Goal: Contribute content

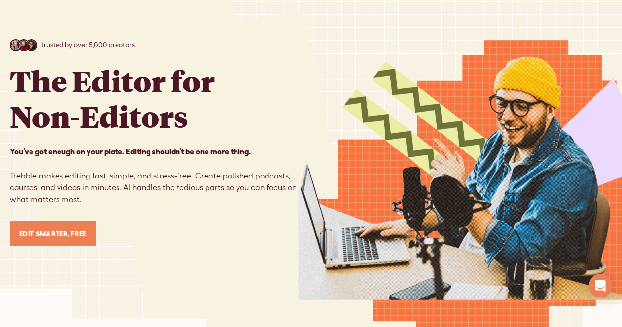
scroll to position [76, 0]
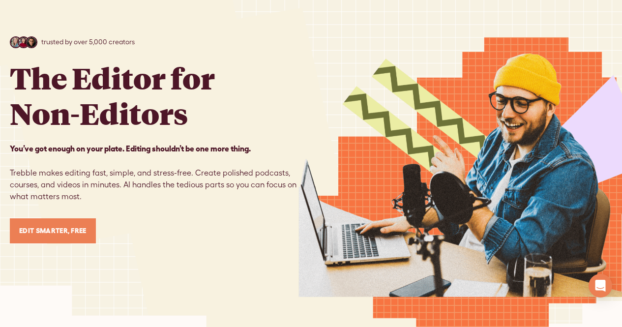
click at [31, 231] on link "Edit Smarter, Free" at bounding box center [53, 230] width 86 height 25
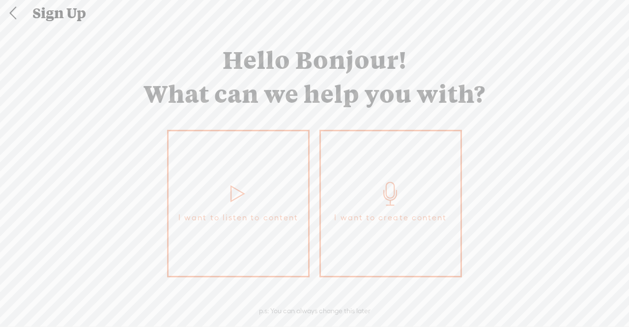
scroll to position [21, 0]
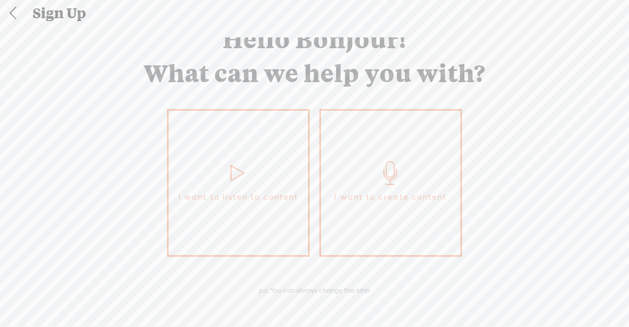
click at [346, 165] on link "I want to create content" at bounding box center [391, 182] width 143 height 147
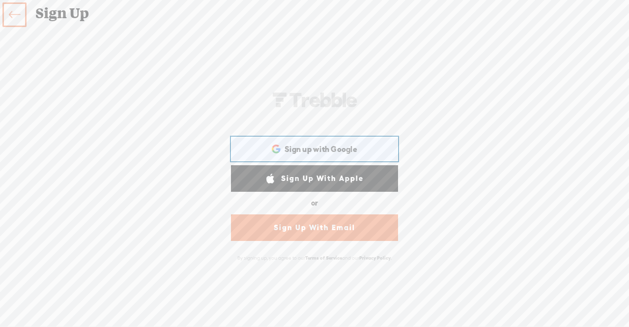
click at [331, 151] on span "Sign up with Google" at bounding box center [321, 149] width 73 height 10
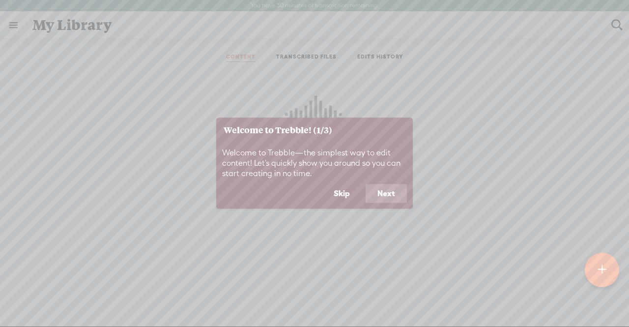
click at [383, 190] on button "Next" at bounding box center [386, 193] width 41 height 19
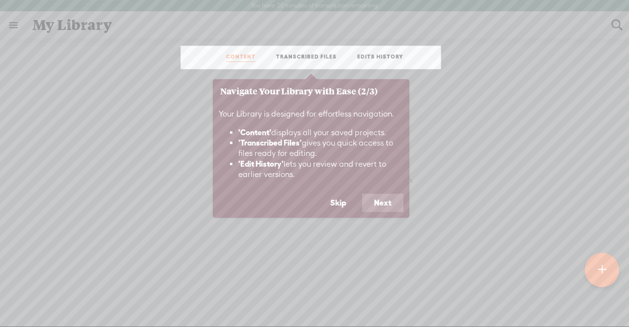
click at [380, 202] on button "Next" at bounding box center [382, 203] width 41 height 19
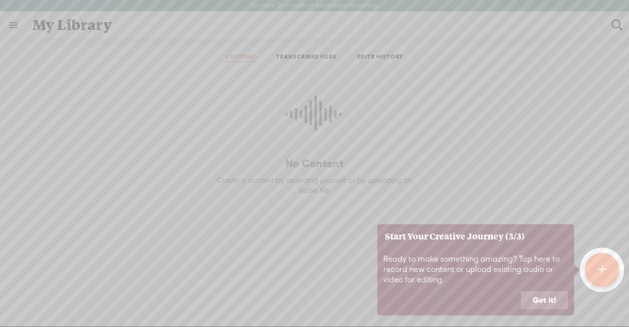
click at [553, 298] on button "Got it!" at bounding box center [544, 300] width 47 height 19
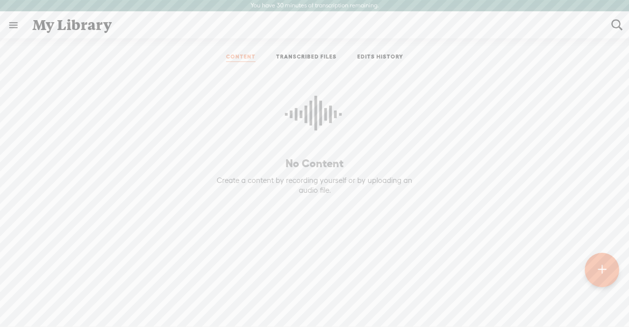
click at [602, 274] on t at bounding box center [602, 270] width 9 height 23
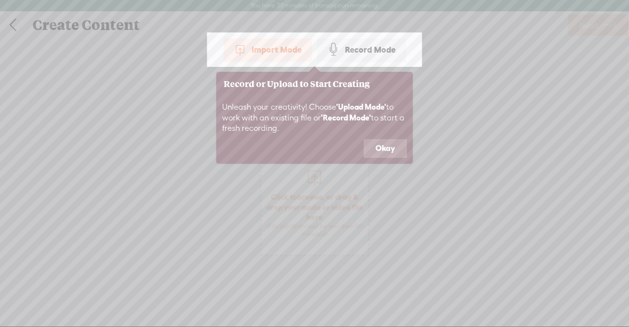
click at [391, 146] on button "Okay" at bounding box center [385, 148] width 43 height 19
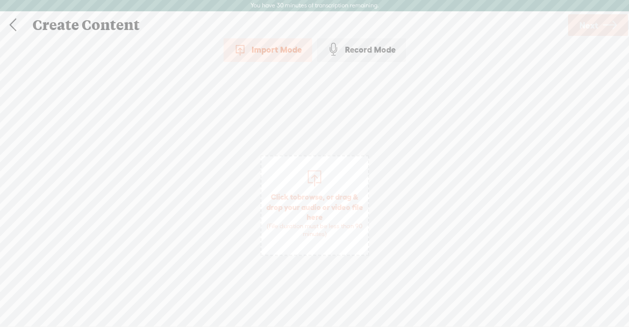
click at [260, 42] on div "Import Mode" at bounding box center [268, 49] width 88 height 25
click at [308, 176] on div at bounding box center [315, 177] width 20 height 20
drag, startPoint x: 350, startPoint y: 77, endPoint x: 376, endPoint y: 133, distance: 61.6
click at [376, 133] on div "Import Mode Import Mode Record Mode Text Language: *: English (US) English (US)…" at bounding box center [314, 186] width 629 height 299
click at [252, 48] on div "Import Mode" at bounding box center [268, 49] width 88 height 25
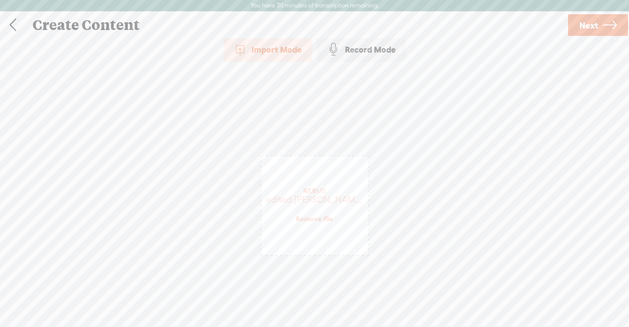
click at [250, 52] on div "Import Mode" at bounding box center [268, 49] width 88 height 25
click at [202, 191] on div "Import Mode Import Mode Record Mode Text Language: *: English (US) English (US)…" at bounding box center [314, 186] width 629 height 299
click at [271, 42] on div "Import Mode" at bounding box center [268, 49] width 88 height 25
click at [270, 52] on div "Import Mode" at bounding box center [268, 49] width 88 height 25
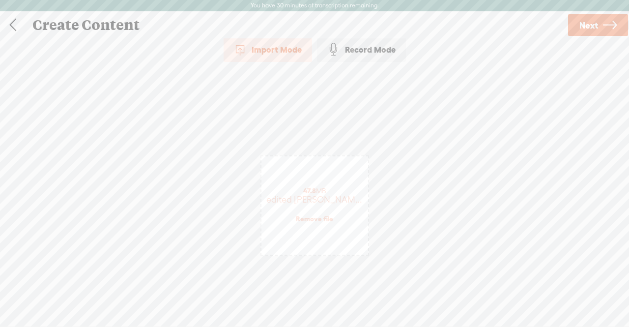
click at [592, 26] on span "Next" at bounding box center [589, 25] width 19 height 25
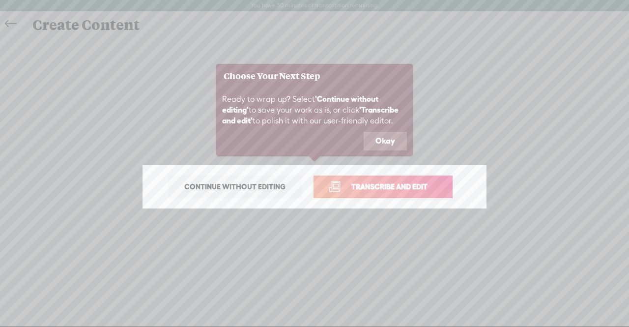
click at [255, 188] on span "Continue without editing" at bounding box center [235, 187] width 122 height 14
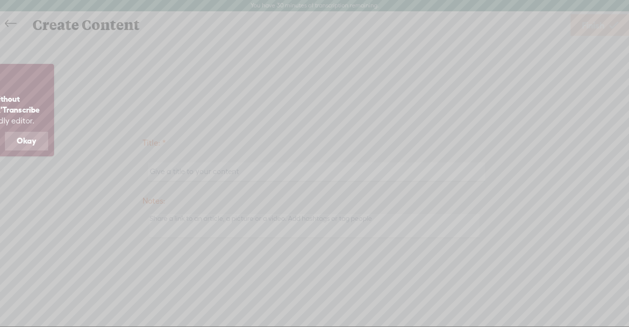
click at [47, 139] on button "Okay" at bounding box center [26, 141] width 43 height 19
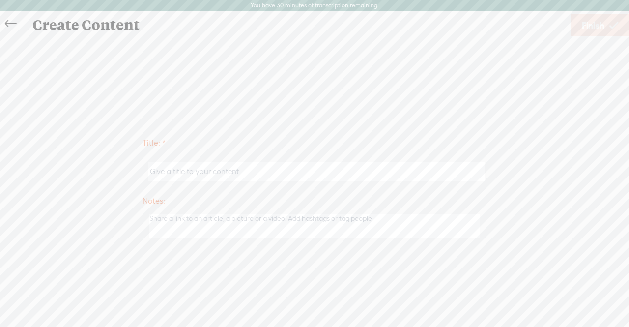
click at [4, 20] on link at bounding box center [13, 24] width 22 height 20
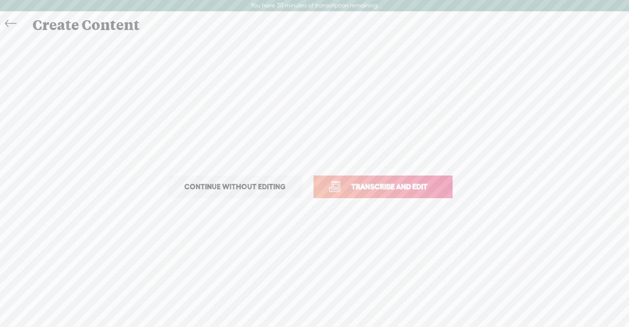
click at [11, 26] on icon at bounding box center [10, 24] width 11 height 22
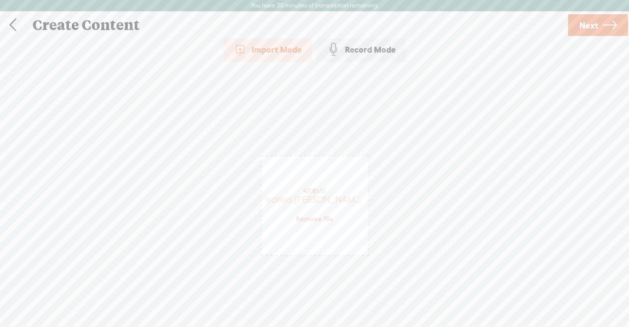
click at [11, 26] on link at bounding box center [12, 25] width 25 height 26
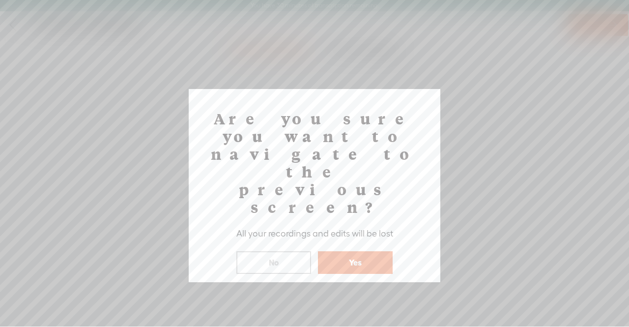
click at [337, 251] on button "Yes" at bounding box center [355, 262] width 75 height 23
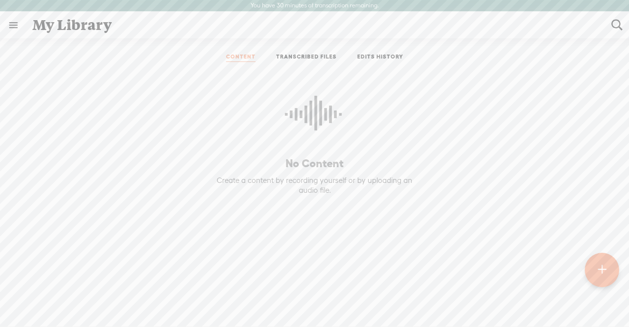
click at [368, 55] on link "EDITS HISTORY" at bounding box center [380, 57] width 46 height 9
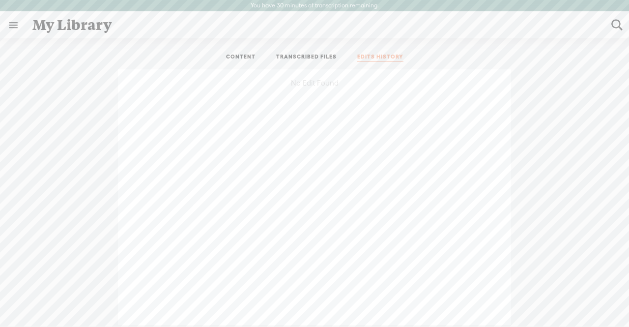
click at [250, 59] on link "CONTENT" at bounding box center [240, 57] width 29 height 9
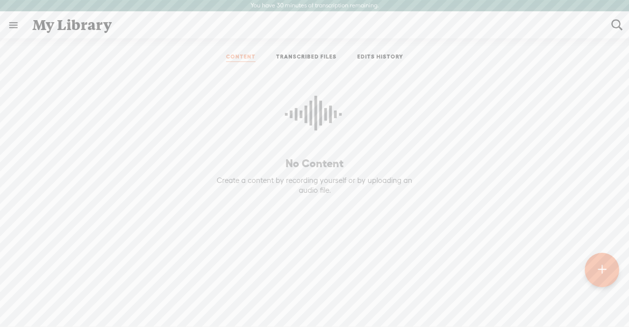
click at [606, 288] on div "No Content Create a content by recording yourself or by uploading an audio file." at bounding box center [314, 178] width 614 height 219
click at [603, 281] on div at bounding box center [602, 270] width 34 height 34
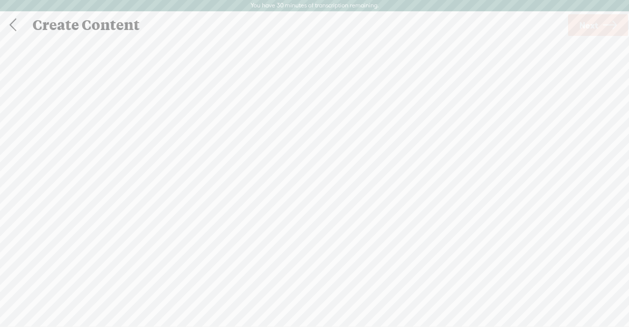
scroll to position [0, 0]
